Goal: Check status

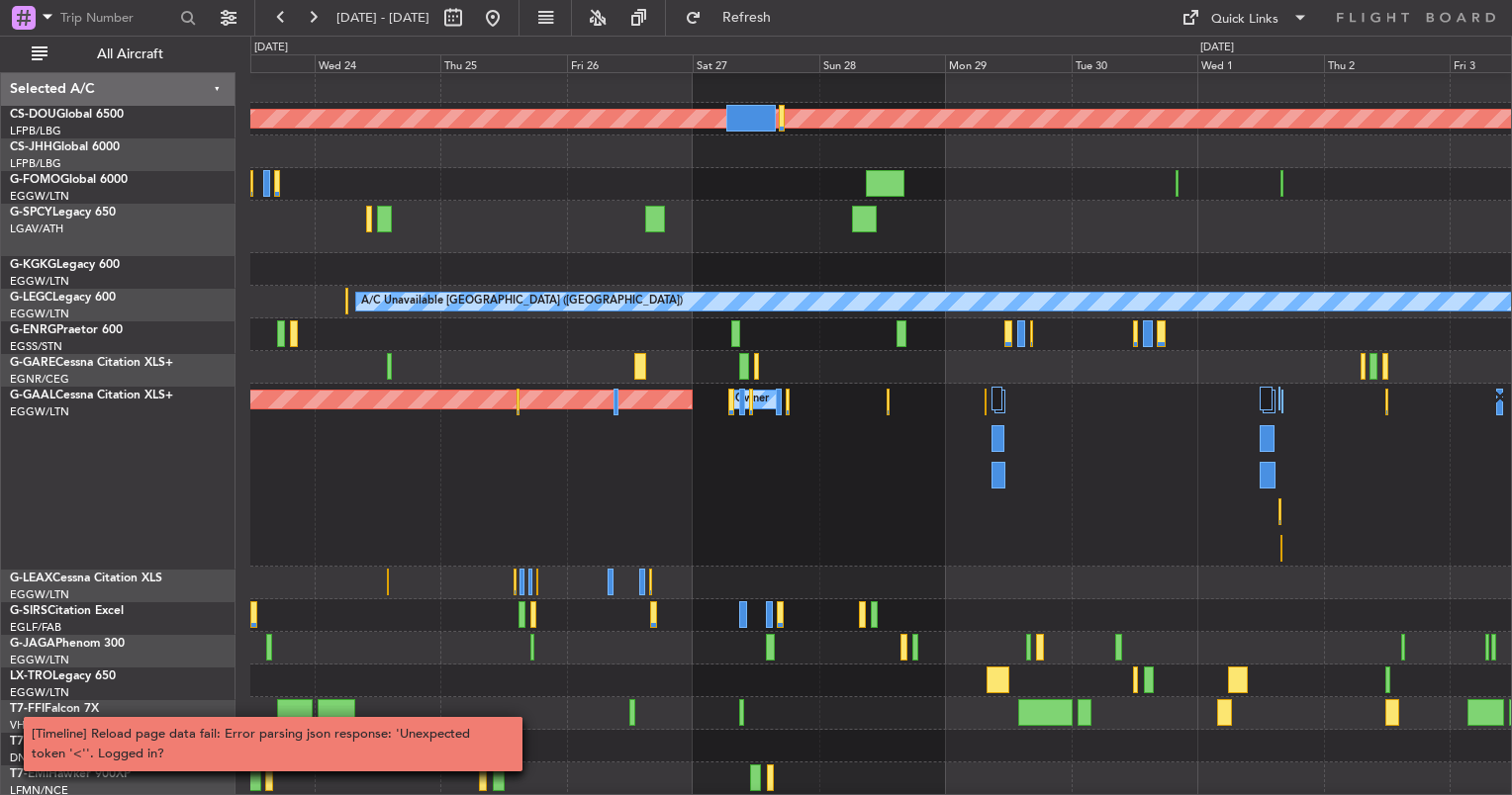
scroll to position [3, 0]
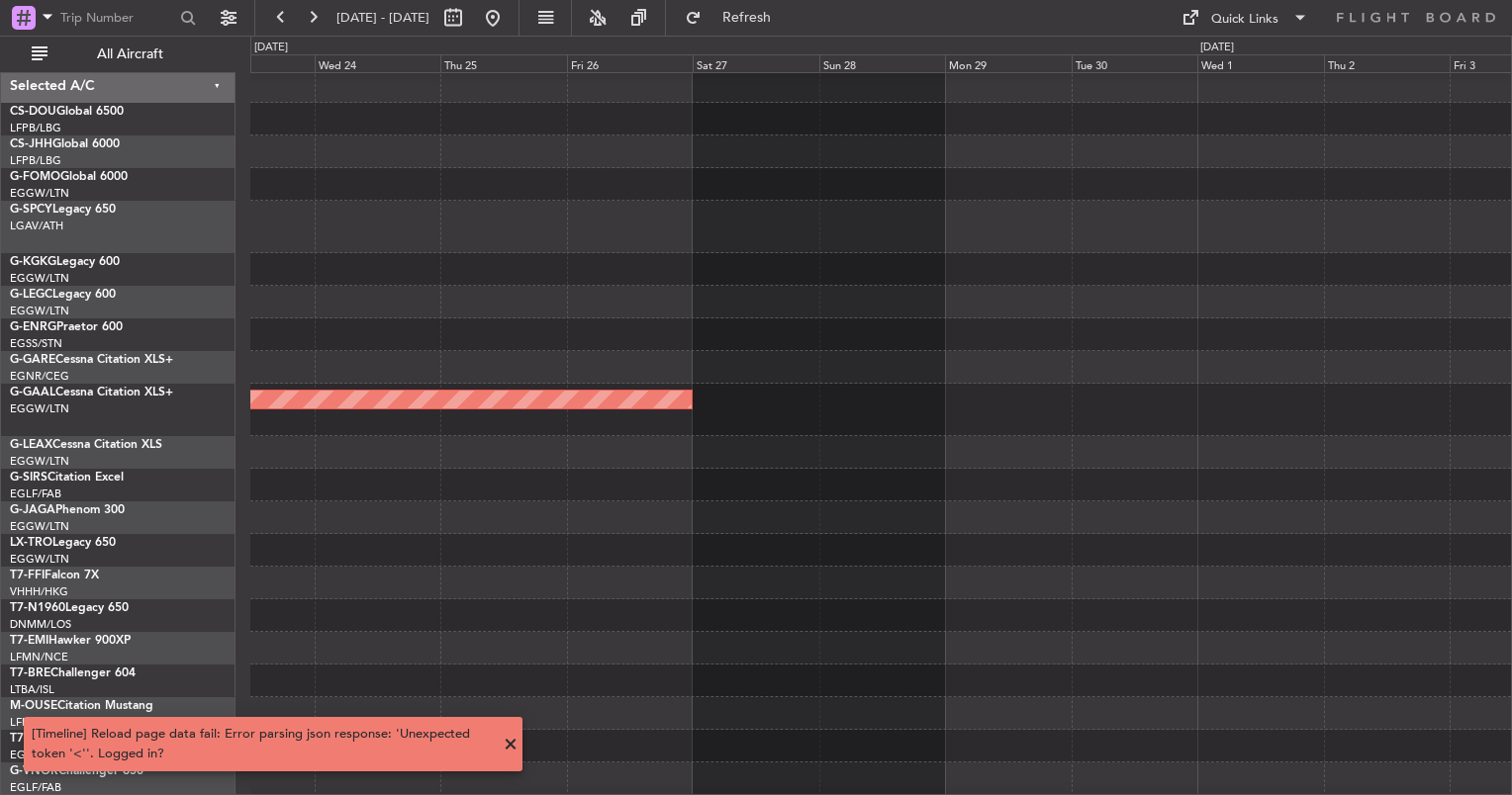
click at [507, 751] on span at bounding box center [511, 745] width 24 height 24
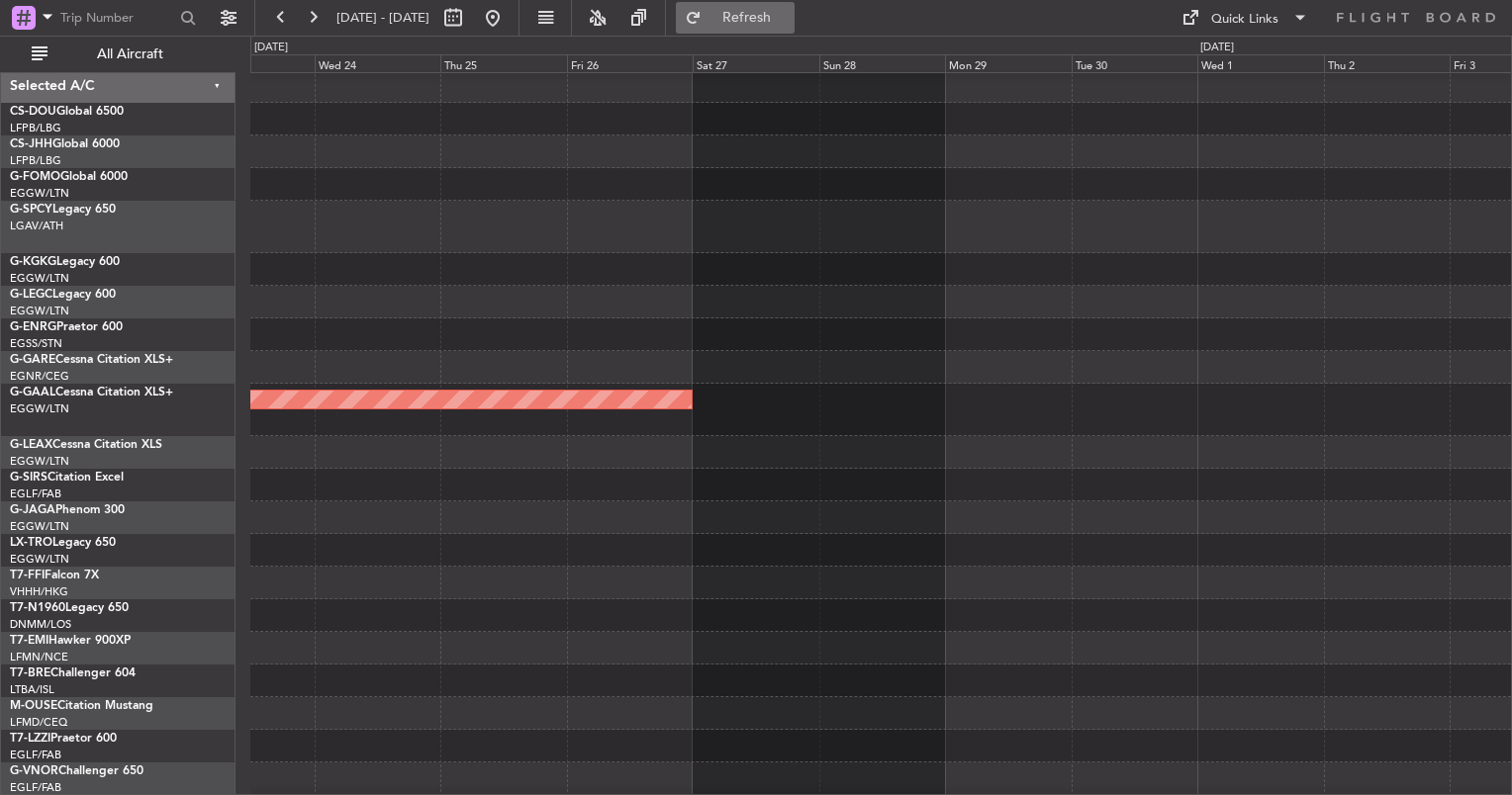
click at [788, 12] on span "Refresh" at bounding box center [747, 18] width 83 height 14
click at [785, 25] on span "Refresh" at bounding box center [747, 18] width 83 height 14
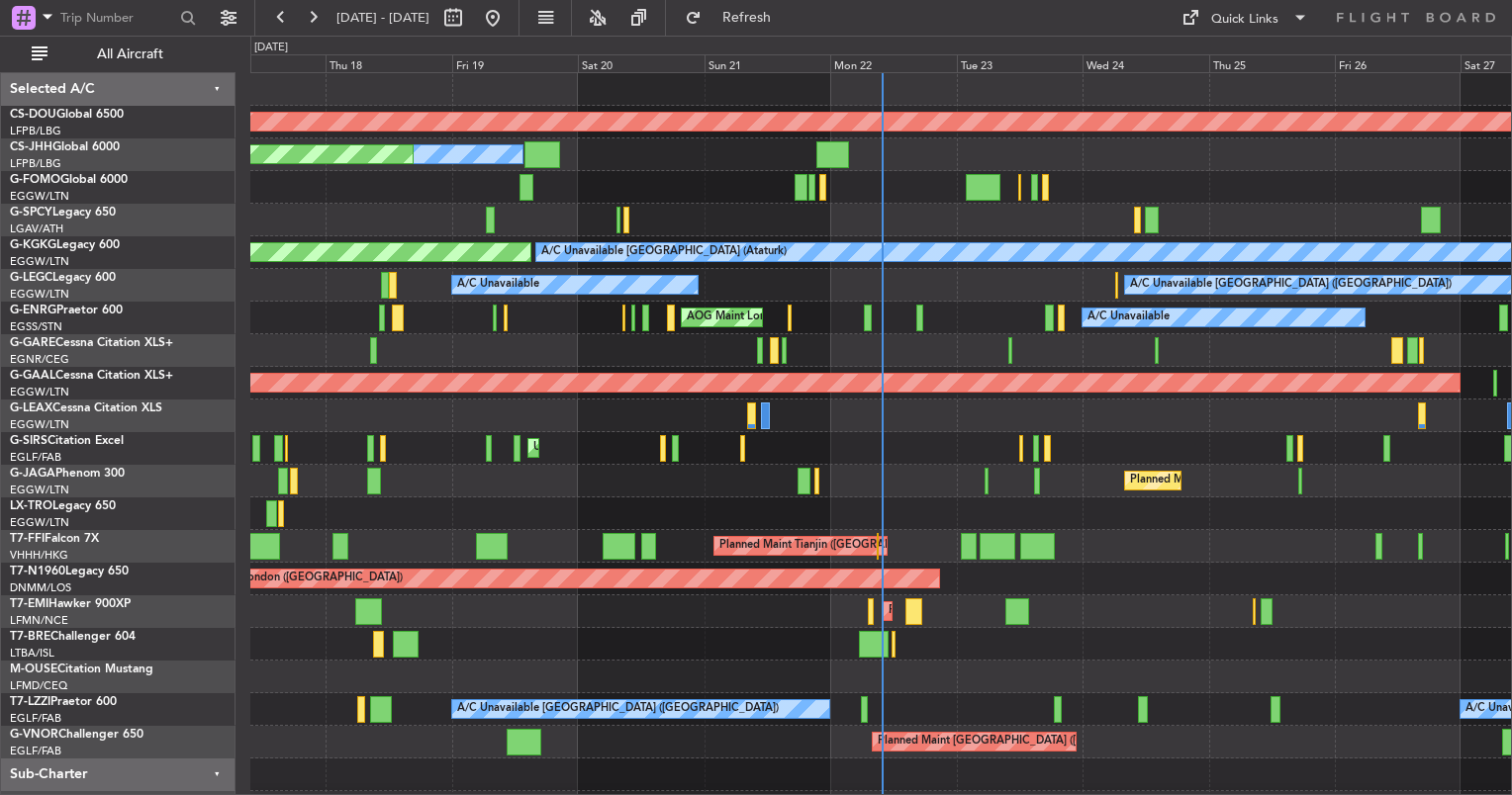
click at [651, 668] on div at bounding box center [880, 676] width 1260 height 33
